Goal: Task Accomplishment & Management: Use online tool/utility

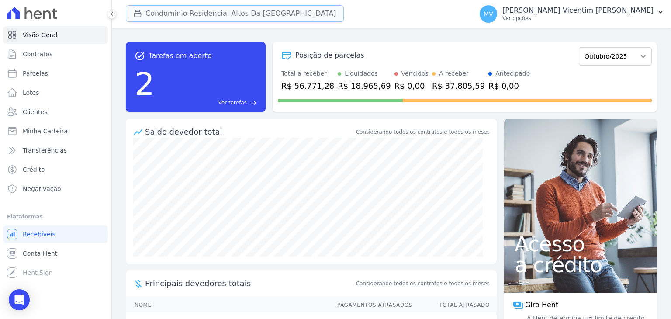
click at [216, 19] on button "Condominio Residencial Altos Da [GEOGRAPHIC_DATA]" at bounding box center [235, 13] width 218 height 17
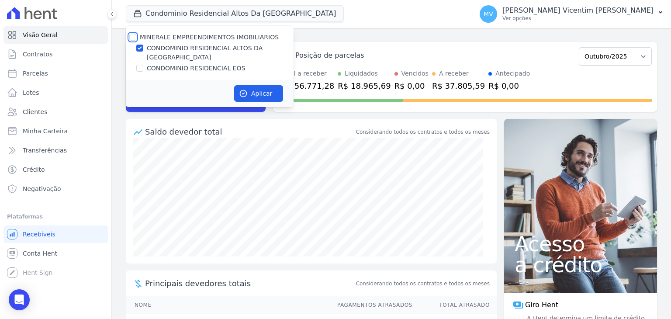
click at [133, 34] on input "MINERALE EMPREENDIMENTOS IMOBILIARIOS" at bounding box center [132, 37] width 7 height 7
checkbox input "true"
click at [133, 34] on input "MINERALE EMPREENDIMENTOS IMOBILIARIOS" at bounding box center [132, 37] width 7 height 7
checkbox input "false"
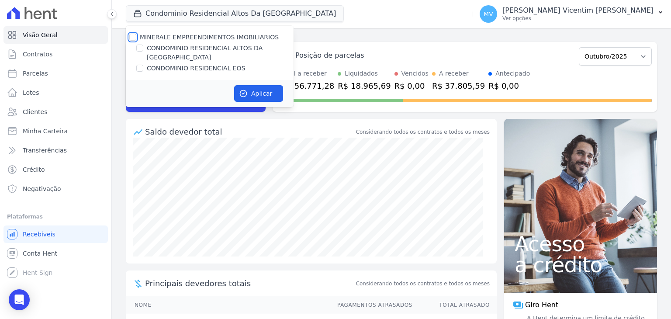
checkbox input "false"
click at [139, 65] on input "CONDOMINIO RESIDENCIAL EOS" at bounding box center [139, 68] width 7 height 7
checkbox input "true"
click at [252, 85] on button "Aplicar" at bounding box center [258, 93] width 49 height 17
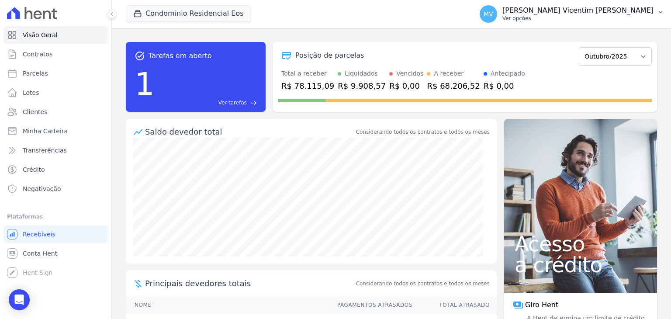
click at [594, 12] on p "[PERSON_NAME] Vicentim [PERSON_NAME]" at bounding box center [578, 10] width 151 height 9
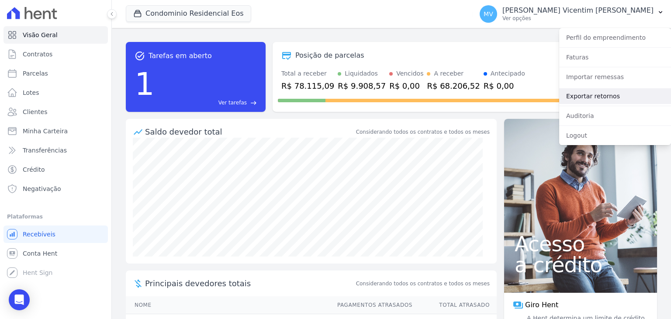
click at [592, 97] on link "Exportar retornos" at bounding box center [616, 96] width 112 height 16
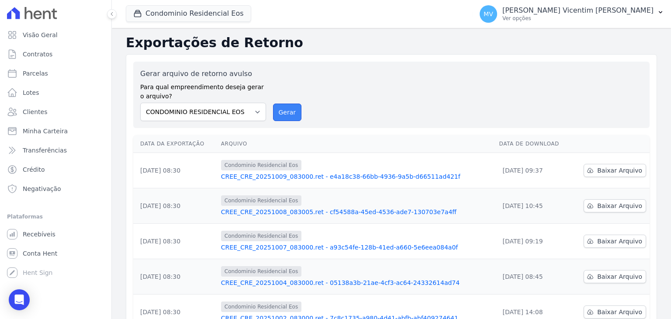
click at [279, 116] on button "Gerar" at bounding box center [287, 112] width 29 height 17
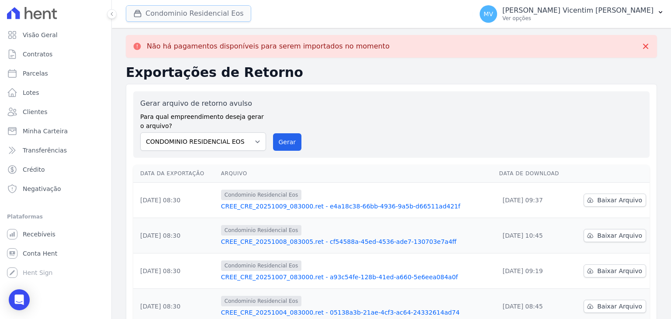
click at [216, 10] on button "Condominio Residencial Eos" at bounding box center [188, 13] width 125 height 17
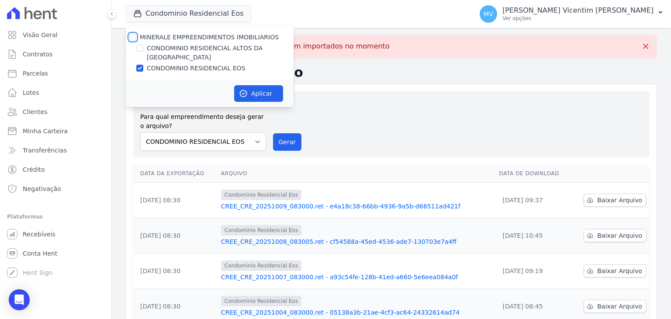
click at [129, 37] on input "MINERALE EMPREENDIMENTOS IMOBILIARIOS" at bounding box center [132, 37] width 7 height 7
checkbox input "true"
click at [130, 37] on input "MINERALE EMPREENDIMENTOS IMOBILIARIOS" at bounding box center [132, 37] width 7 height 7
checkbox input "false"
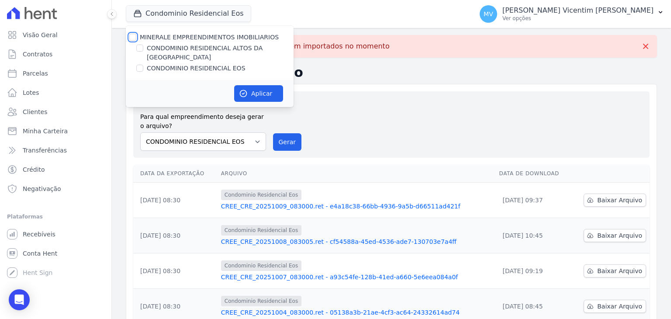
checkbox input "false"
click at [138, 49] on input "CONDOMINIO RESIDENCIAL ALTOS DA [GEOGRAPHIC_DATA]" at bounding box center [139, 48] width 7 height 7
checkbox input "true"
click at [281, 85] on button "Aplicar" at bounding box center [258, 93] width 49 height 17
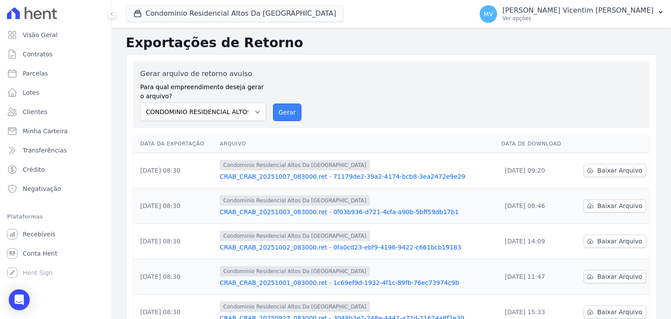
click at [290, 117] on button "Gerar" at bounding box center [287, 112] width 29 height 17
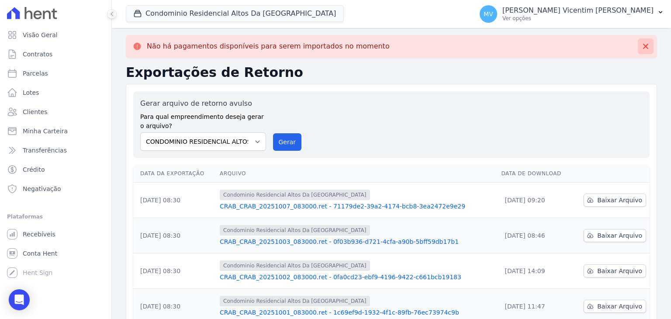
click at [642, 48] on icon at bounding box center [646, 46] width 9 height 9
